Goal: Find specific page/section: Find specific page/section

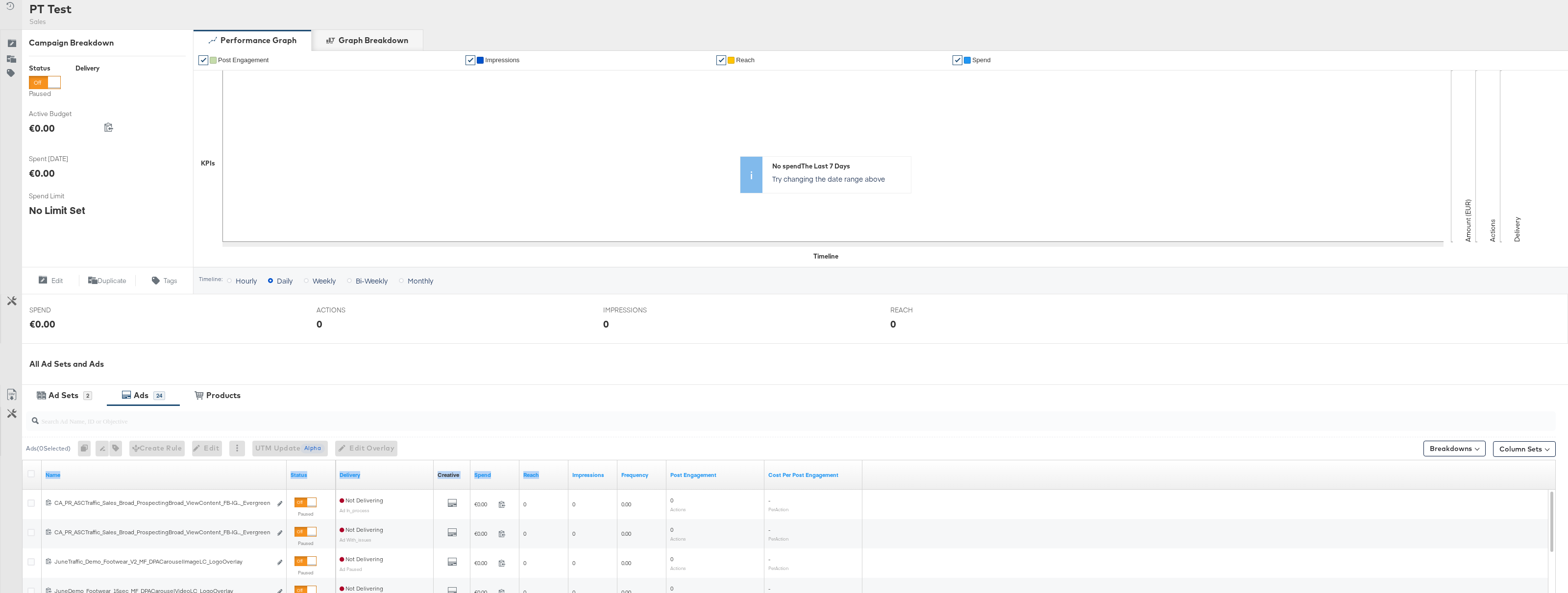
scroll to position [82, 0]
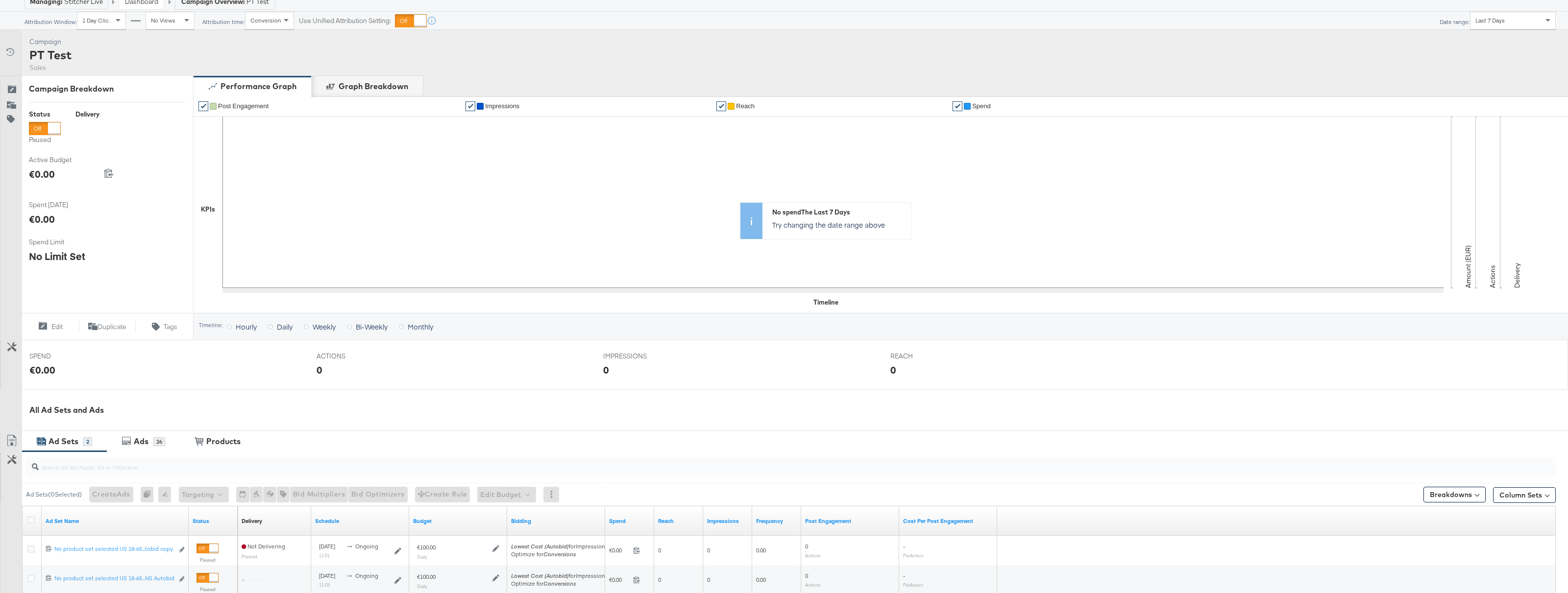
scroll to position [52, 0]
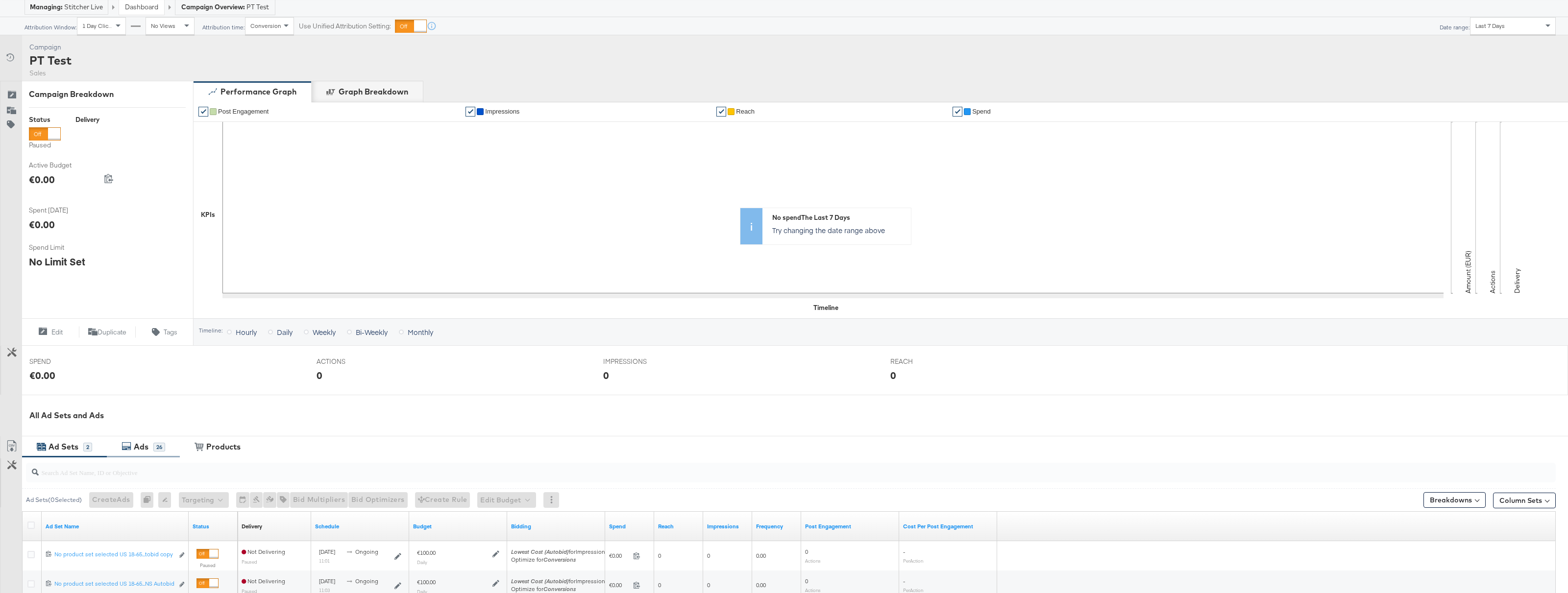
click at [144, 448] on div "Ads" at bounding box center [141, 447] width 15 height 11
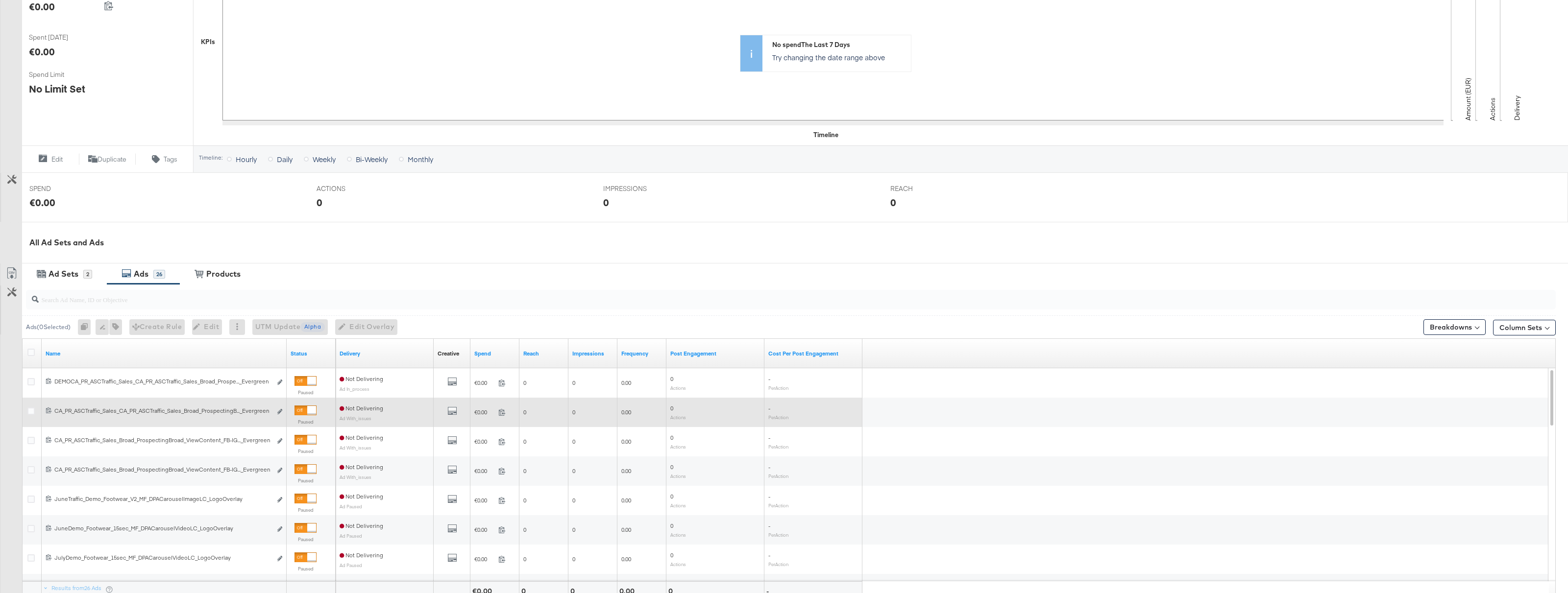
scroll to position [225, 0]
